Goal: Task Accomplishment & Management: Complete application form

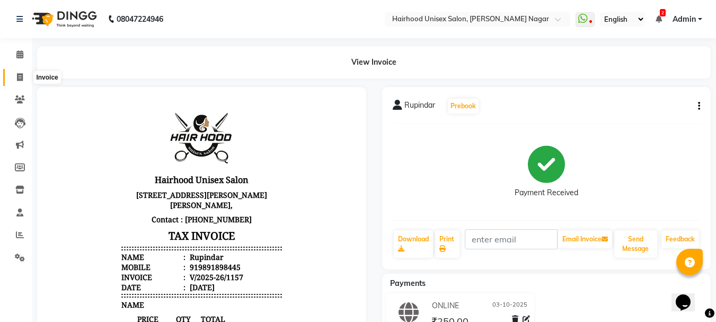
drag, startPoint x: 15, startPoint y: 73, endPoint x: 28, endPoint y: 73, distance: 12.7
click at [16, 73] on span at bounding box center [20, 78] width 19 height 12
select select "754"
select select "service"
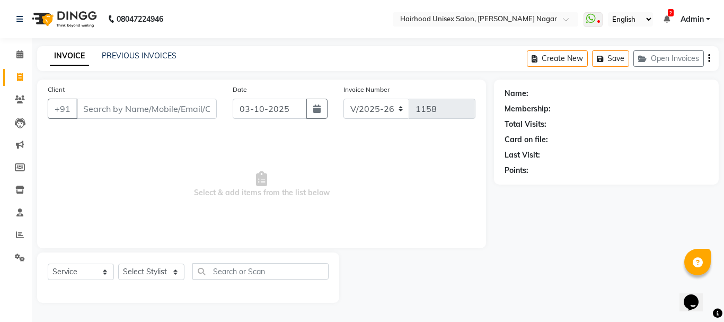
click at [107, 109] on input "Client" at bounding box center [146, 109] width 140 height 20
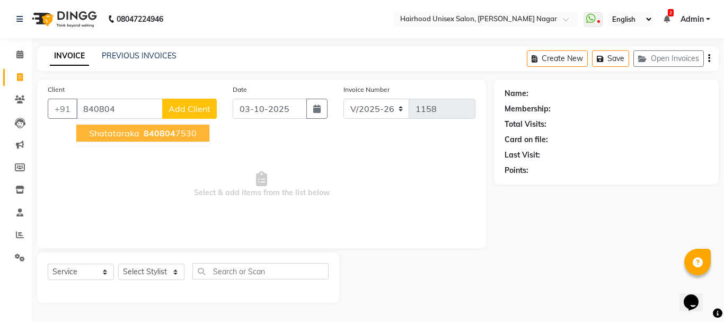
click at [163, 135] on span "840804" at bounding box center [160, 133] width 32 height 11
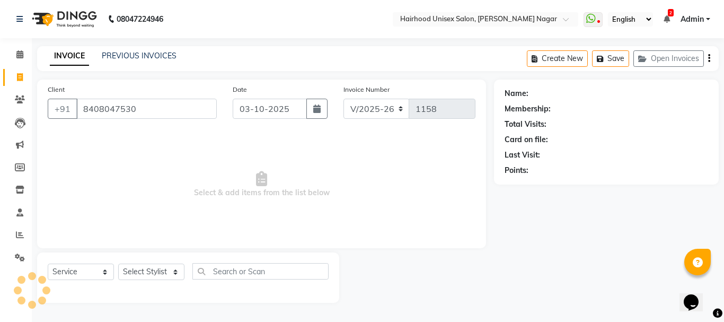
type input "8408047530"
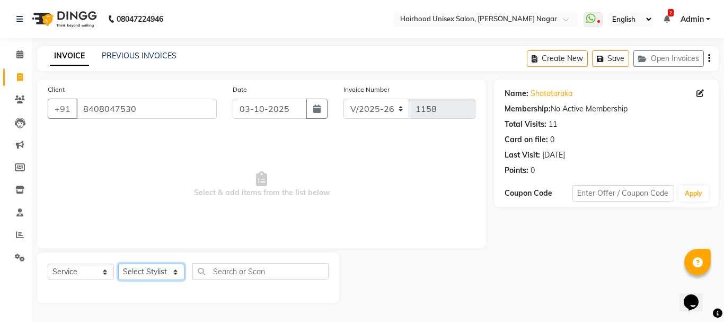
click at [158, 264] on select "Select Stylist [PERSON_NAME] Rani Salon [PERSON_NAME]" at bounding box center [151, 271] width 66 height 16
select select "36631"
click at [118, 263] on select "Select Stylist [PERSON_NAME] Rani Salon [PERSON_NAME]" at bounding box center [151, 271] width 66 height 16
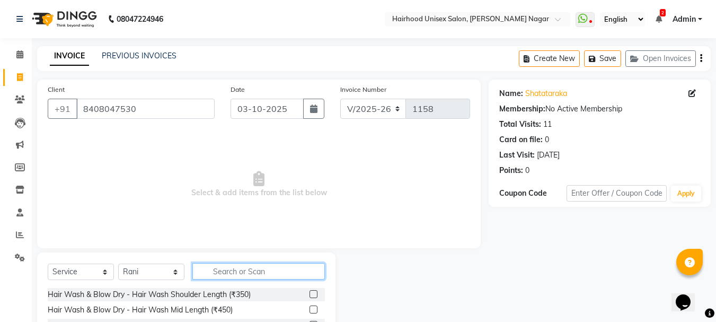
click at [256, 266] on input "text" at bounding box center [258, 271] width 132 height 16
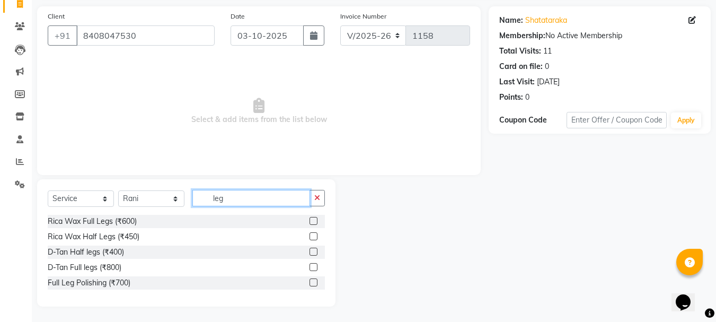
scroll to position [74, 0]
type input "leg"
click at [312, 217] on label at bounding box center [313, 220] width 8 height 8
click at [312, 217] on input "checkbox" at bounding box center [312, 220] width 7 height 7
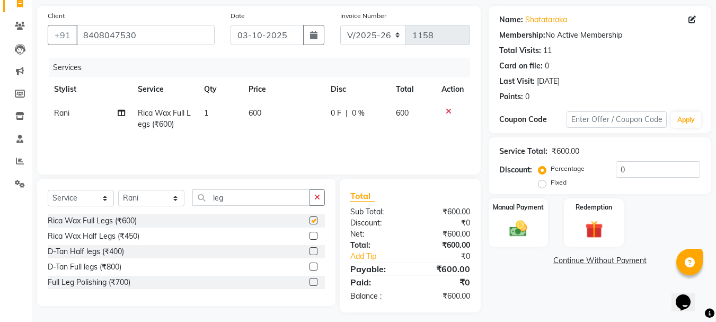
checkbox input "false"
click at [260, 198] on input "leg" at bounding box center [251, 197] width 118 height 16
type input "l"
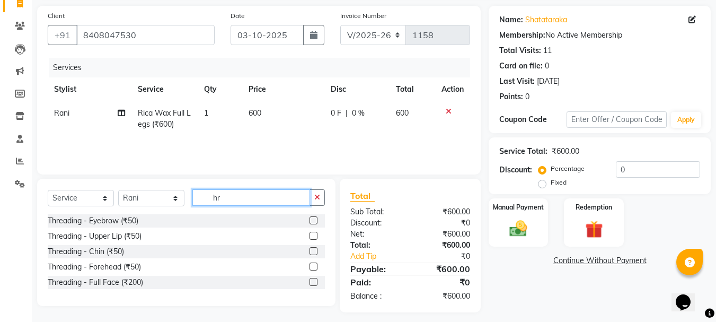
type input "h"
type input "threading"
click at [313, 218] on label at bounding box center [313, 220] width 8 height 8
click at [313, 218] on input "checkbox" at bounding box center [312, 220] width 7 height 7
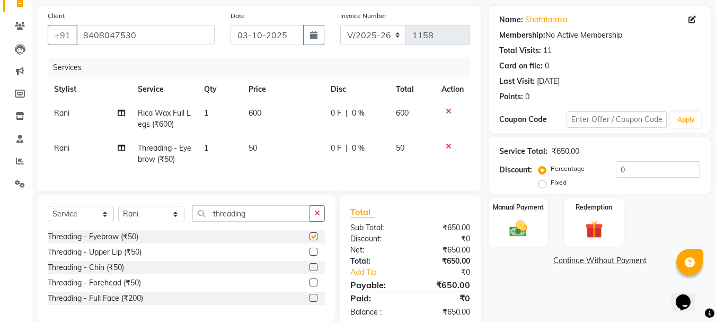
checkbox input "false"
click at [281, 220] on input "threading" at bounding box center [251, 213] width 118 height 16
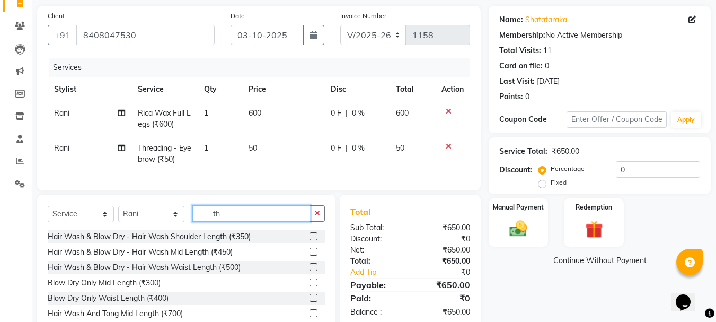
type input "t"
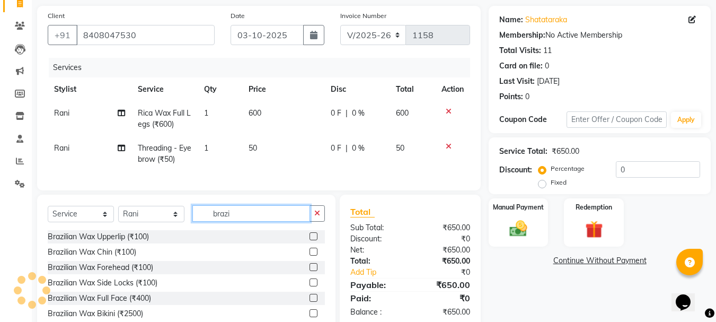
type input "brazi"
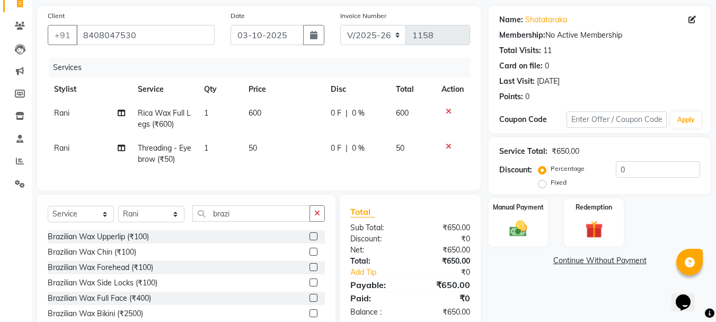
click at [309, 240] on label at bounding box center [313, 236] width 8 height 8
click at [309, 240] on input "checkbox" at bounding box center [312, 236] width 7 height 7
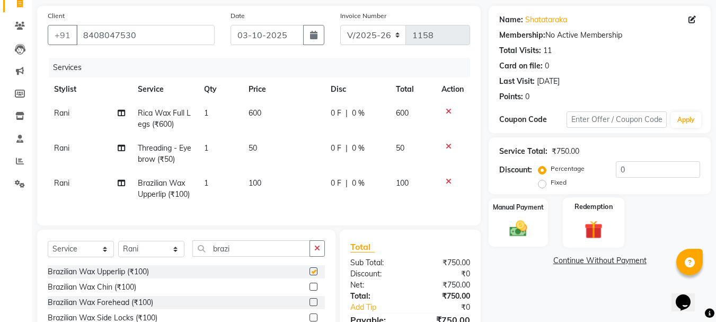
checkbox input "false"
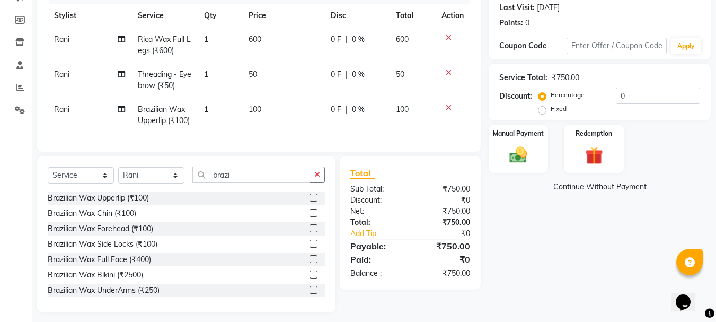
scroll to position [162, 0]
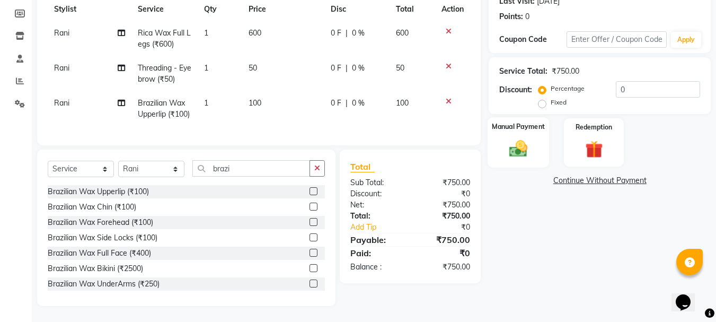
click at [535, 142] on div "Manual Payment" at bounding box center [518, 142] width 62 height 50
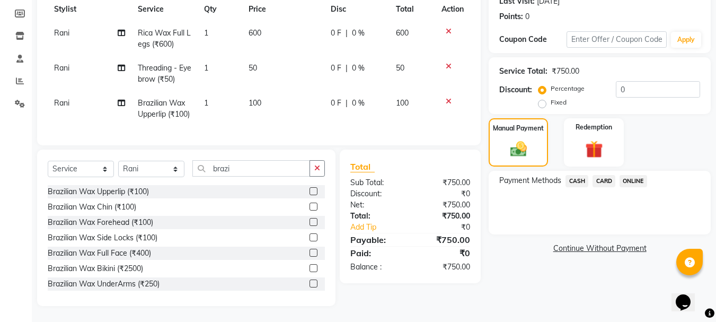
click at [627, 175] on span "ONLINE" at bounding box center [633, 181] width 28 height 12
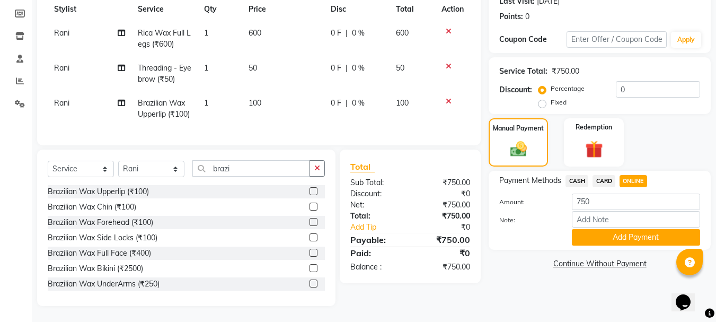
click at [610, 229] on button "Add Payment" at bounding box center [636, 237] width 128 height 16
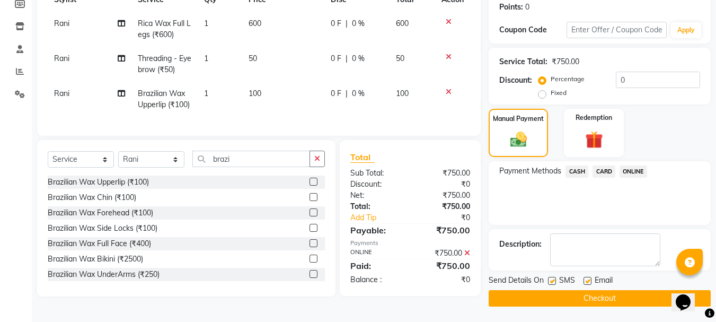
scroll to position [164, 0]
click at [615, 292] on button "Checkout" at bounding box center [599, 297] width 222 height 16
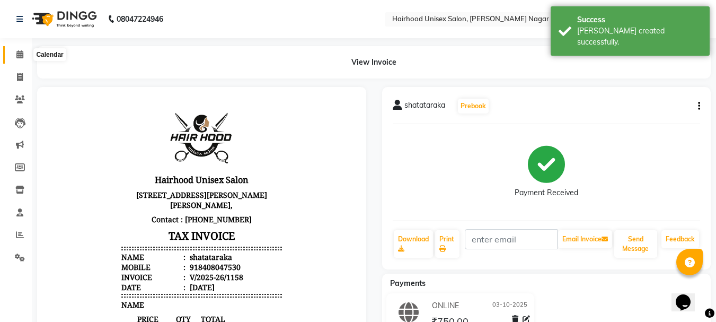
click at [16, 55] on icon at bounding box center [19, 54] width 7 height 8
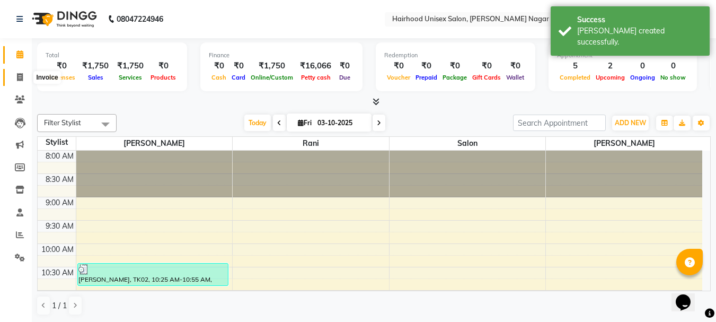
drag, startPoint x: 19, startPoint y: 76, endPoint x: 51, endPoint y: 81, distance: 33.2
click at [20, 76] on icon at bounding box center [20, 77] width 6 height 8
select select "754"
select select "service"
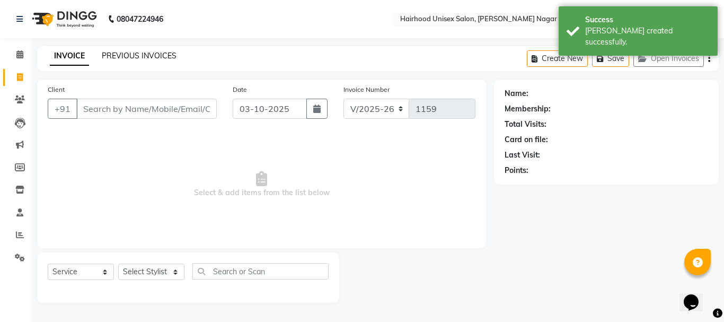
click at [157, 57] on link "PREVIOUS INVOICES" at bounding box center [139, 56] width 75 height 10
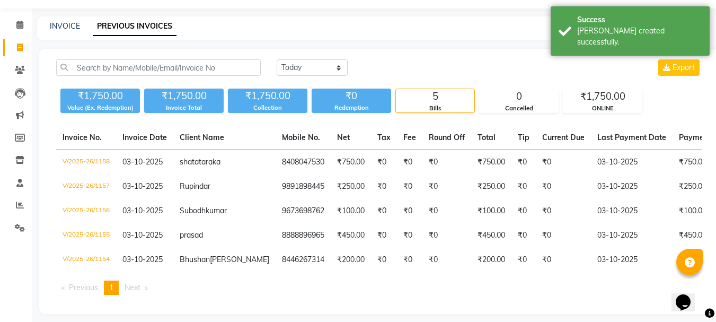
scroll to position [53, 0]
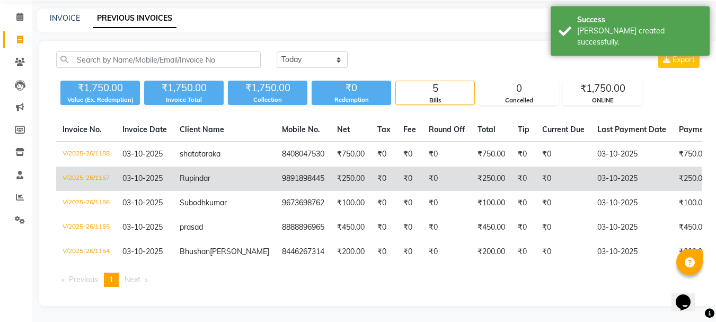
click at [672, 166] on td "₹250.00" at bounding box center [713, 178] width 82 height 24
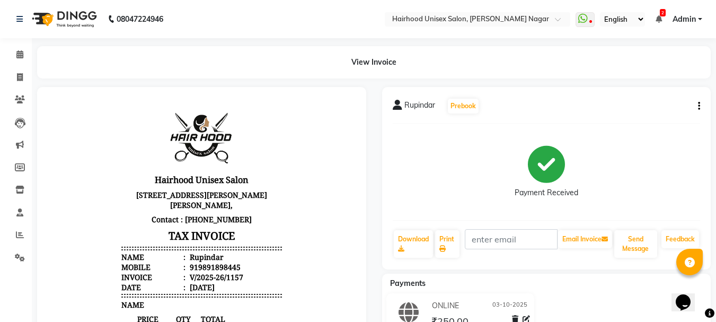
click at [700, 106] on div "Rupindar Prebook Payment Received Download Print Email Invoice Send Message Fee…" at bounding box center [546, 178] width 329 height 182
click at [697, 102] on button "button" at bounding box center [696, 106] width 6 height 11
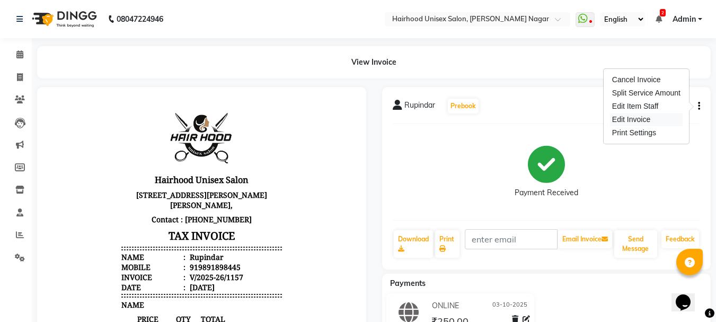
click at [664, 120] on div "Edit Invoice" at bounding box center [646, 119] width 73 height 13
select select "service"
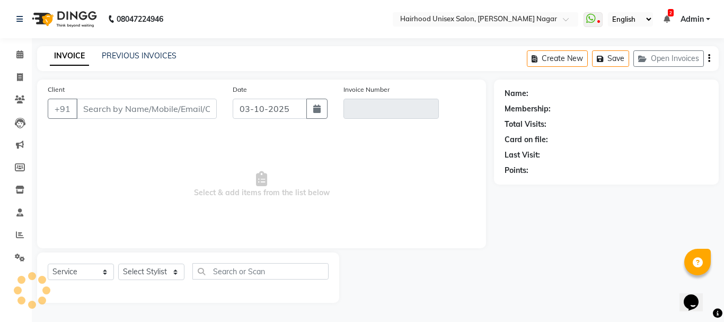
type input "9891898445"
type input "V/2025-26/1157"
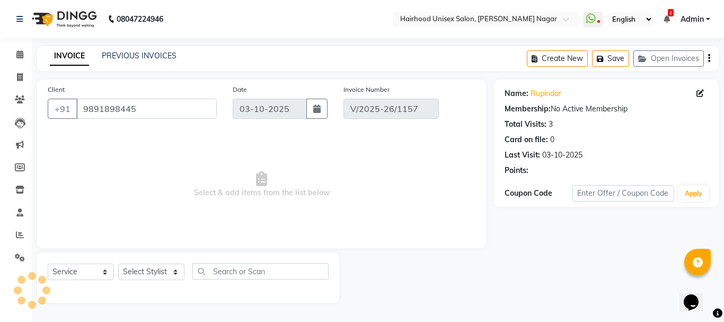
select select "select"
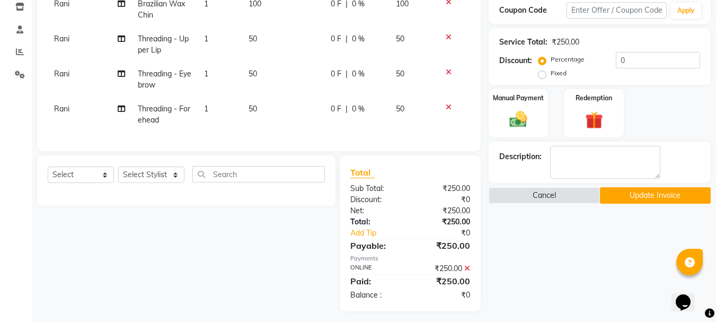
scroll to position [196, 0]
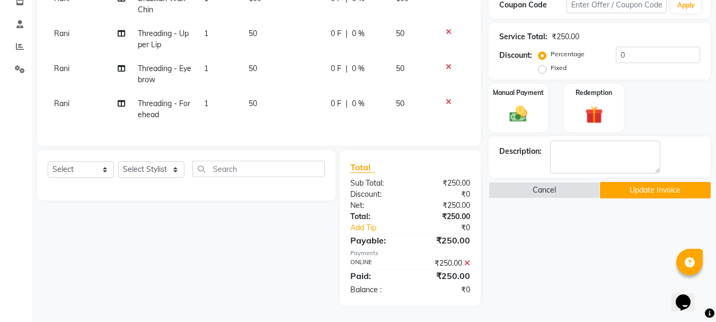
click at [644, 182] on button "Update Invoice" at bounding box center [655, 190] width 111 height 16
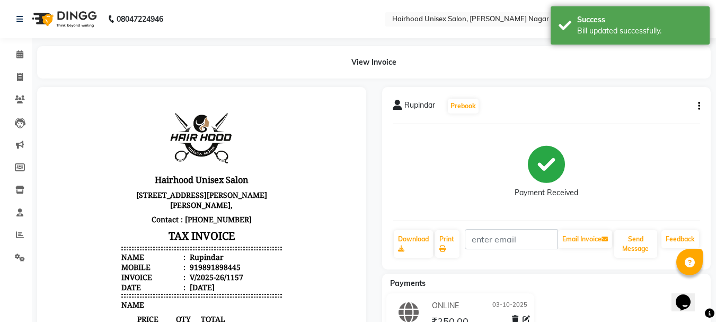
select select "service"
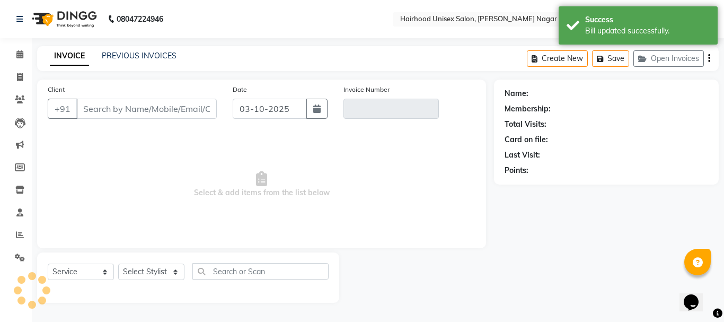
type input "9891898445"
type input "V/2025-26/1157"
select select "select"
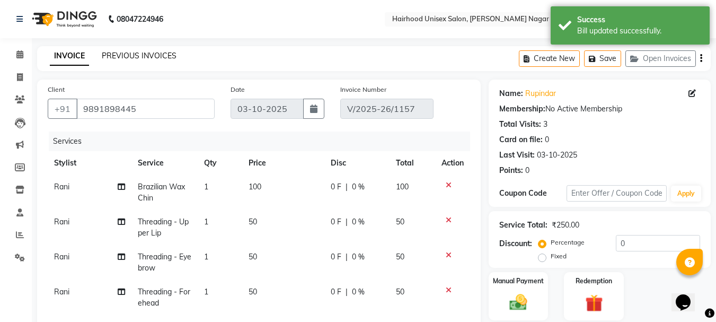
click at [143, 53] on link "PREVIOUS INVOICES" at bounding box center [139, 56] width 75 height 10
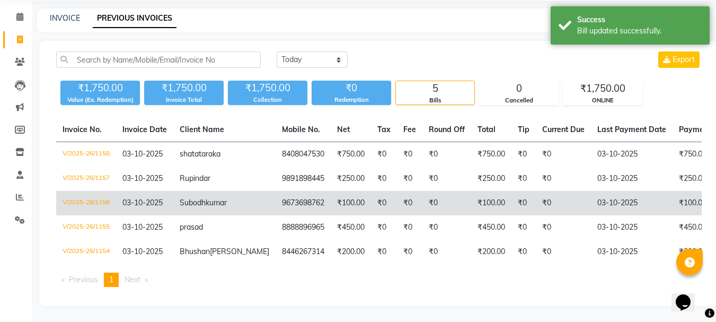
scroll to position [67, 0]
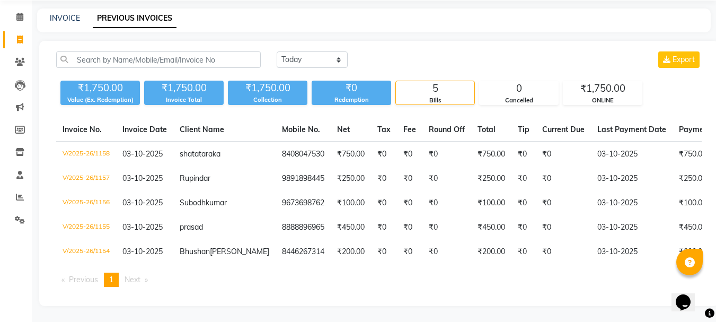
drag, startPoint x: 23, startPoint y: 22, endPoint x: 23, endPoint y: 46, distance: 23.8
click at [23, 51] on li "Clients" at bounding box center [16, 62] width 32 height 23
click at [37, 31] on ngb-tooltip-window "Invoice" at bounding box center [47, 40] width 36 height 18
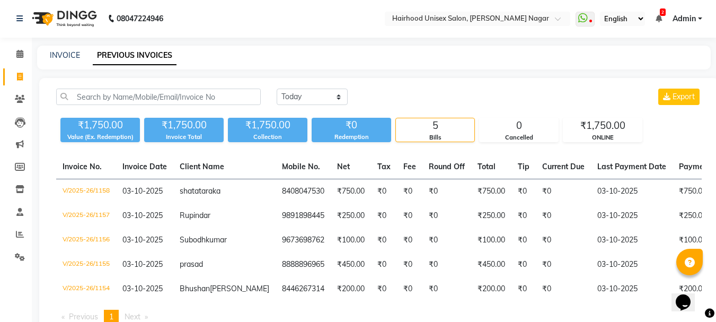
scroll to position [0, 0]
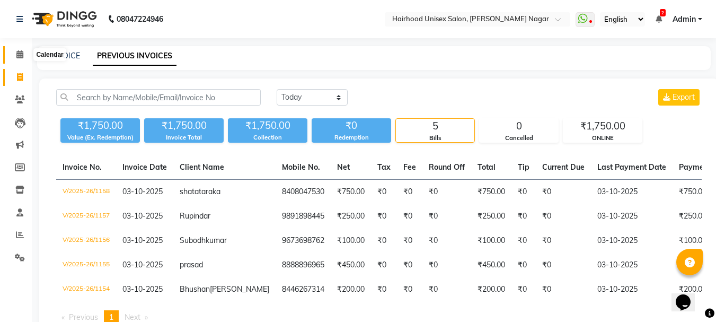
click at [20, 54] on icon at bounding box center [19, 54] width 7 height 8
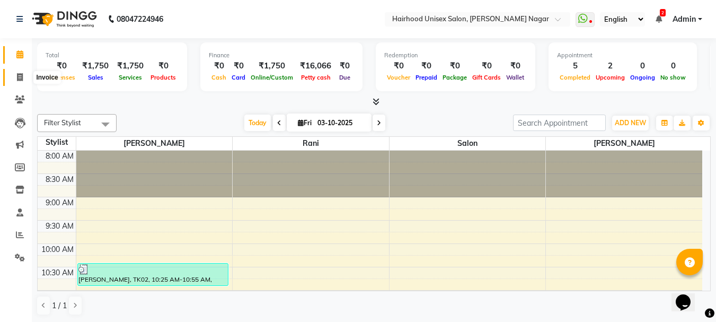
click at [23, 76] on icon at bounding box center [20, 77] width 6 height 8
select select "754"
select select "service"
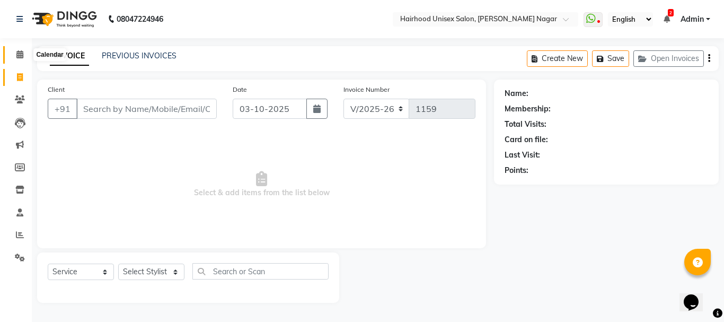
click at [19, 55] on icon at bounding box center [19, 54] width 7 height 8
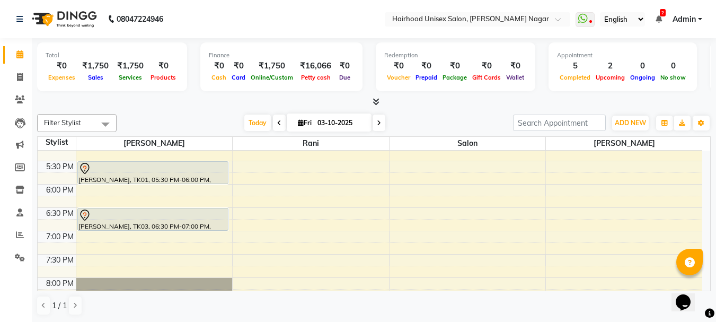
scroll to position [406, 0]
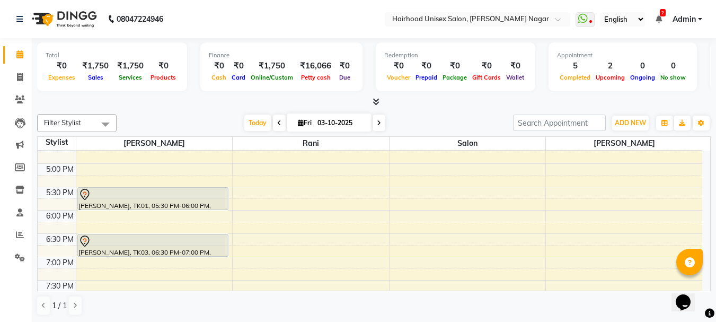
click at [115, 218] on div "8:00 AM 8:30 AM 9:00 AM 9:30 AM 10:00 AM 10:30 AM 11:00 AM 11:30 AM 12:00 PM 12…" at bounding box center [370, 70] width 664 height 652
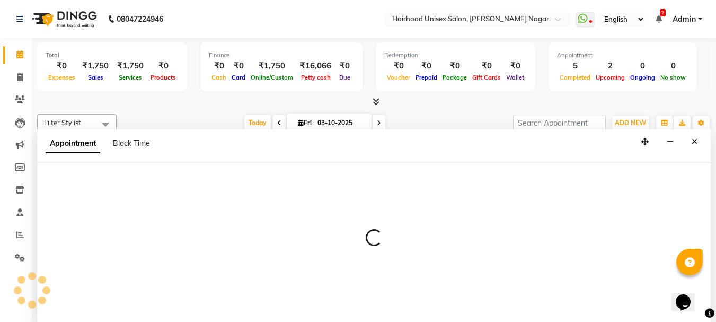
scroll to position [1, 0]
select select "12325"
select select "1080"
select select "tentative"
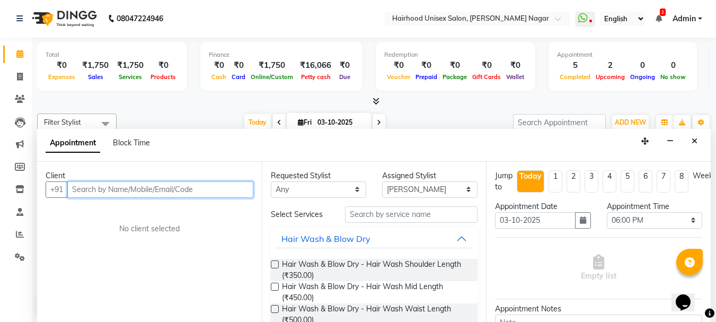
click at [143, 186] on input "text" at bounding box center [160, 189] width 186 height 16
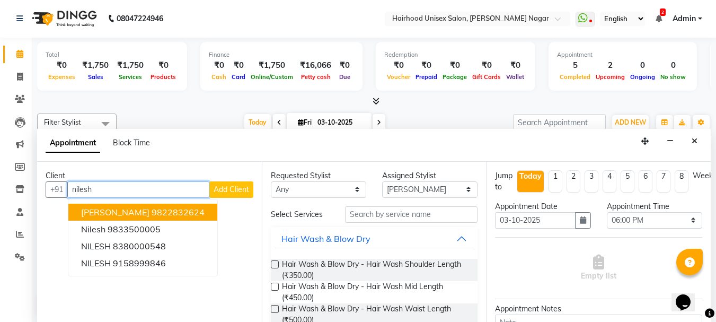
click at [100, 207] on span "Nilesh Zapake" at bounding box center [115, 212] width 68 height 11
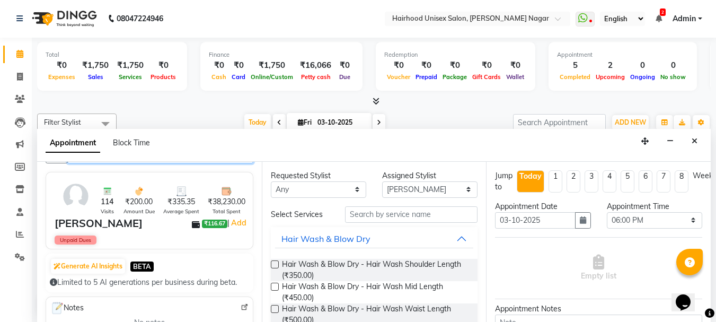
scroll to position [53, 0]
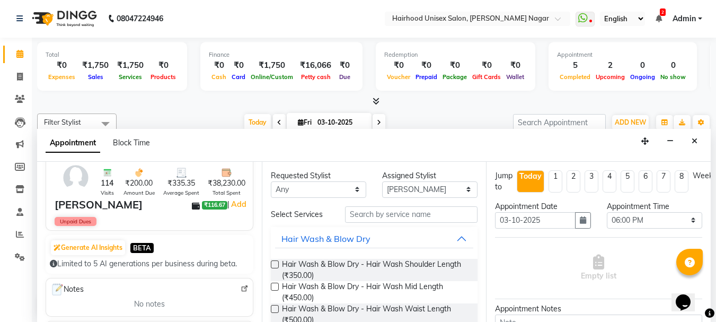
type input "9822832624"
click at [339, 191] on select "Any Danny kokne Rani Salon Siddesh" at bounding box center [318, 189] width 95 height 16
select select "12325"
click at [271, 181] on select "Any Danny kokne Rani Salon Siddesh" at bounding box center [318, 189] width 95 height 16
click at [418, 217] on input "text" at bounding box center [411, 214] width 132 height 16
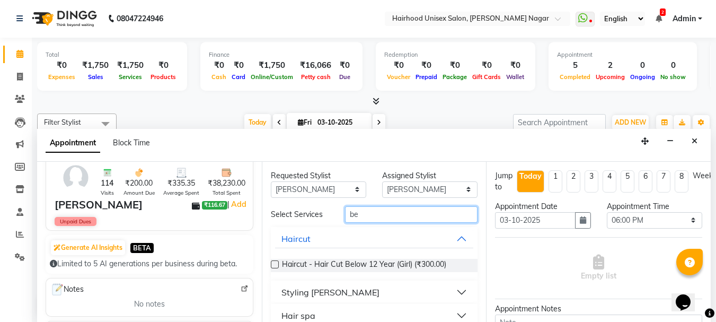
type input "be"
click at [275, 265] on label at bounding box center [275, 264] width 8 height 8
click at [275, 265] on input "checkbox" at bounding box center [274, 265] width 7 height 7
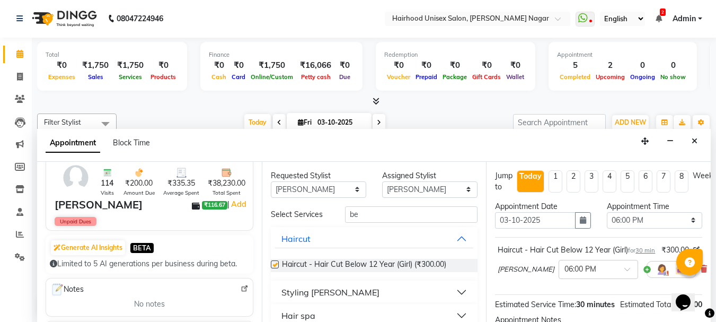
checkbox input "false"
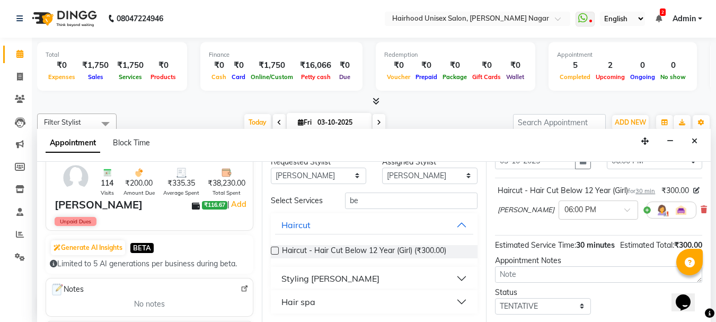
scroll to position [150, 0]
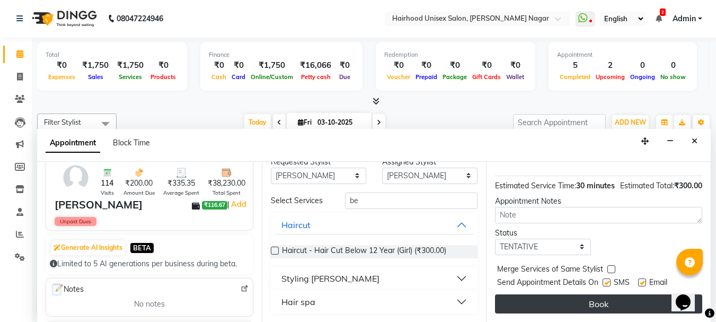
click at [570, 294] on button "Book" at bounding box center [598, 303] width 207 height 19
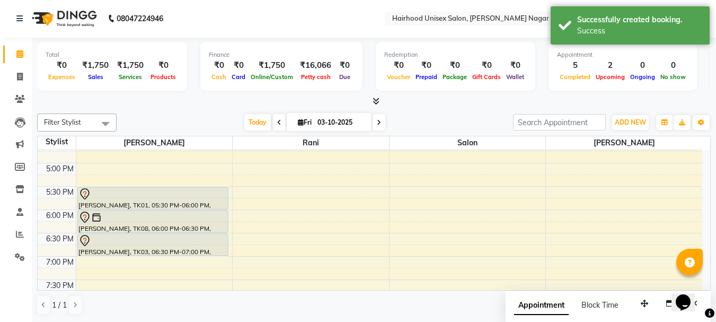
scroll to position [0, 0]
